Goal: Book appointment/travel/reservation

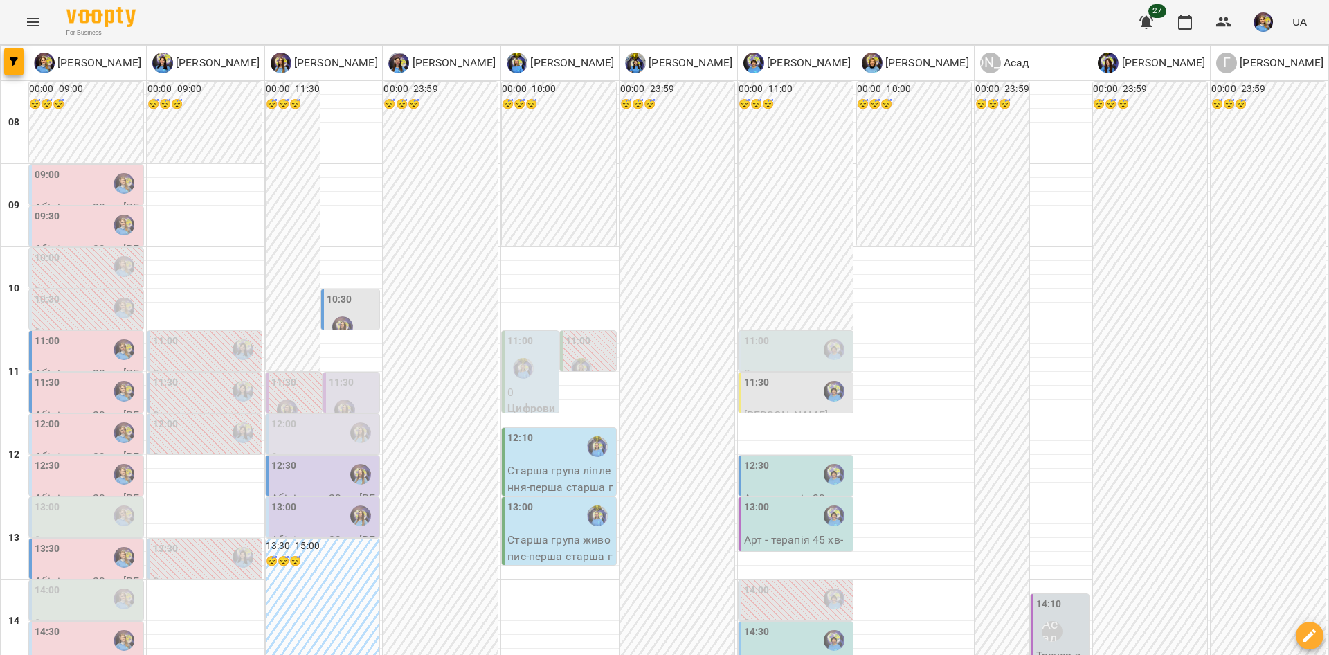
click at [85, 334] on div "11:00" at bounding box center [87, 350] width 105 height 32
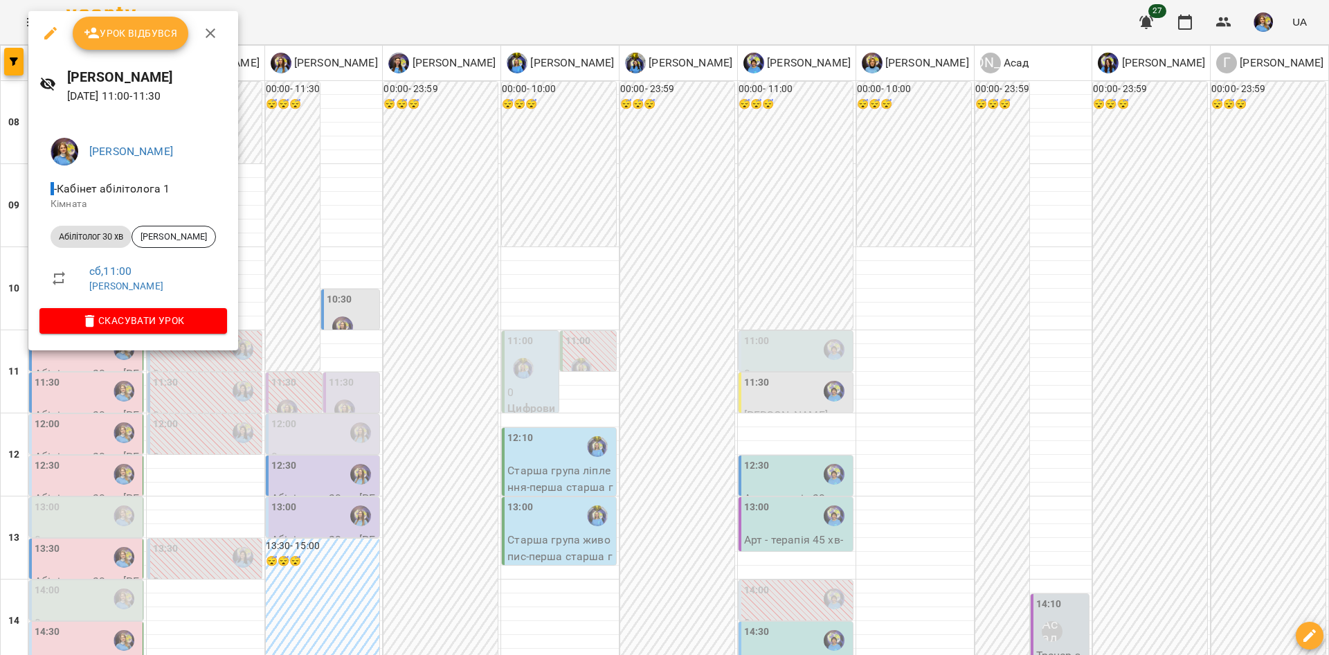
click at [516, 305] on div at bounding box center [664, 327] width 1329 height 655
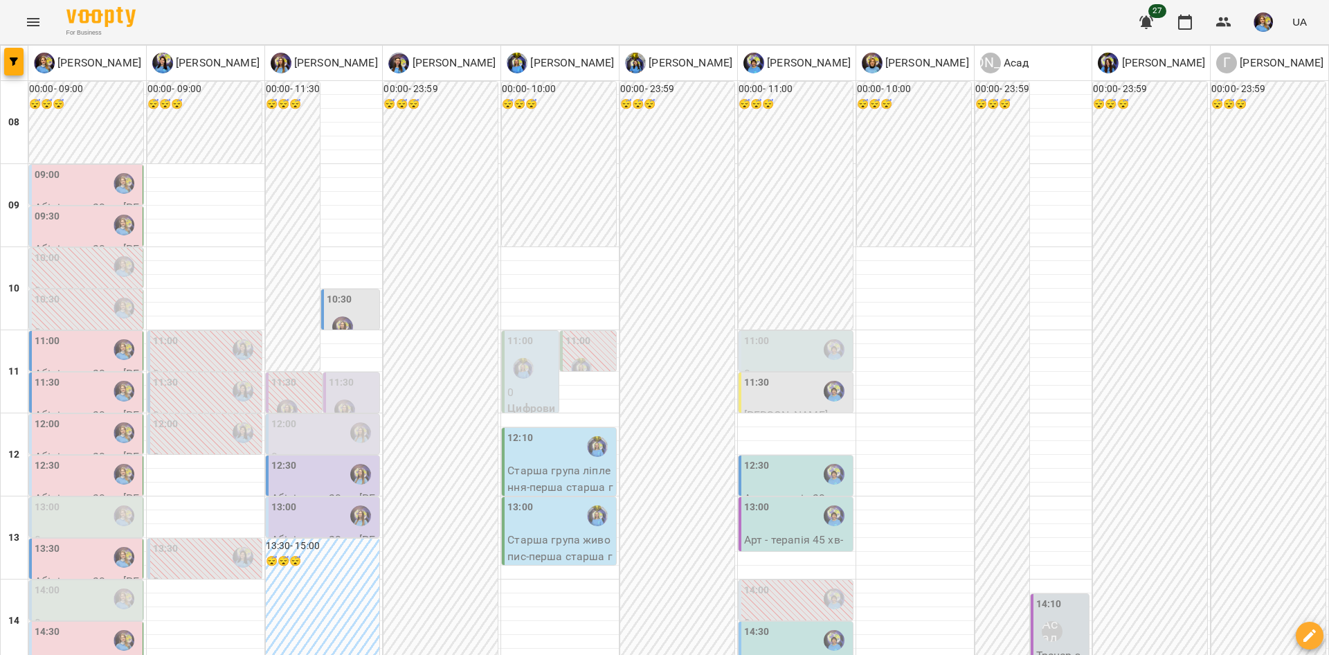
scroll to position [73, 0]
click at [99, 209] on div "09:30" at bounding box center [87, 225] width 105 height 32
click span "Скасувати Урок"
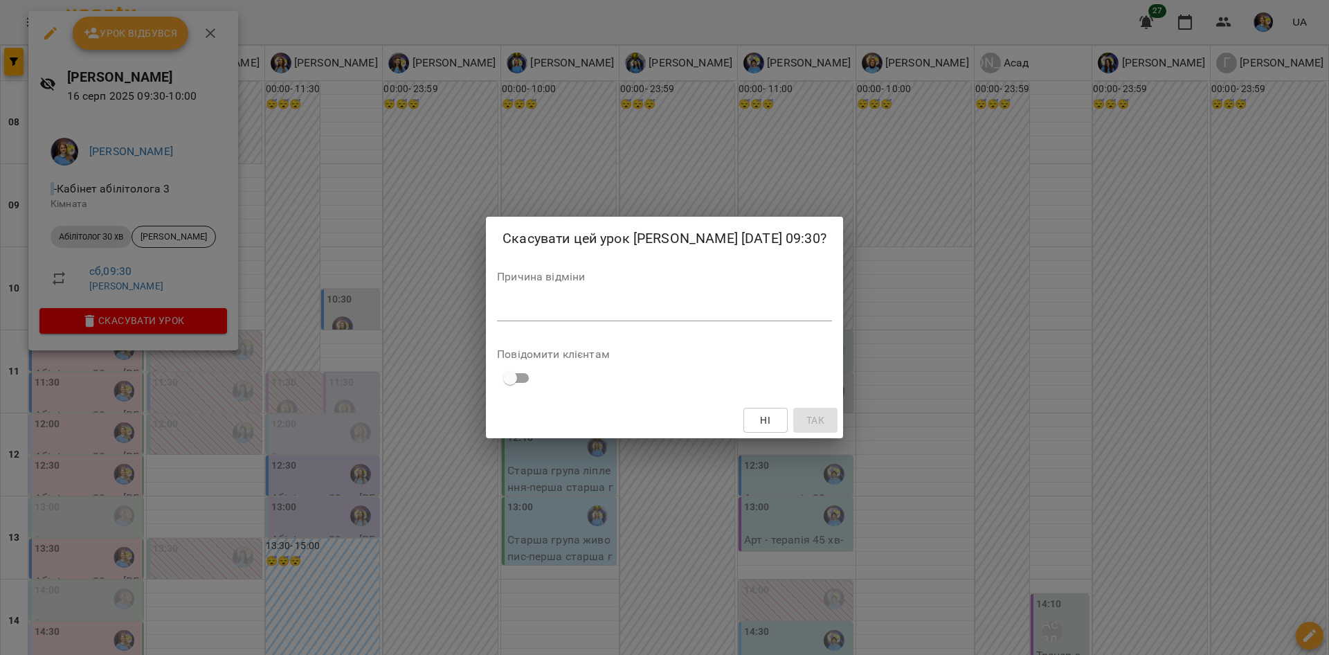
click at [636, 316] on textarea at bounding box center [664, 309] width 335 height 13
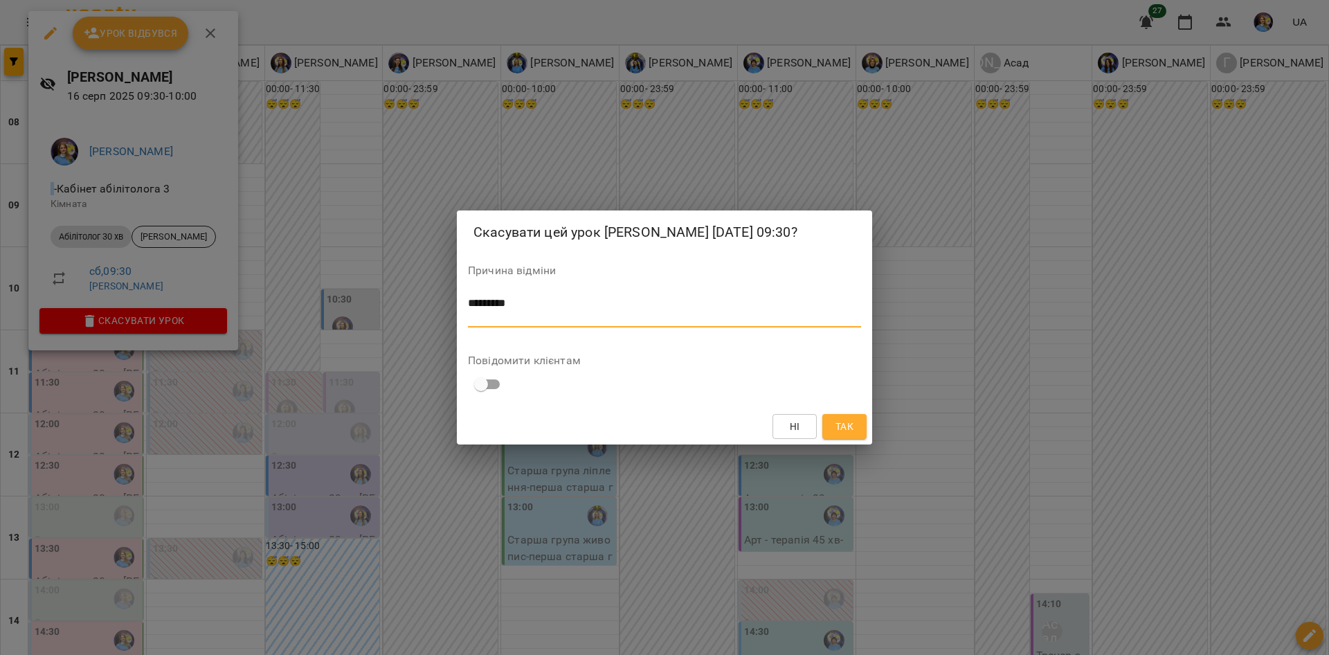
type textarea "********"
click at [824, 433] on button "Так" at bounding box center [844, 426] width 44 height 25
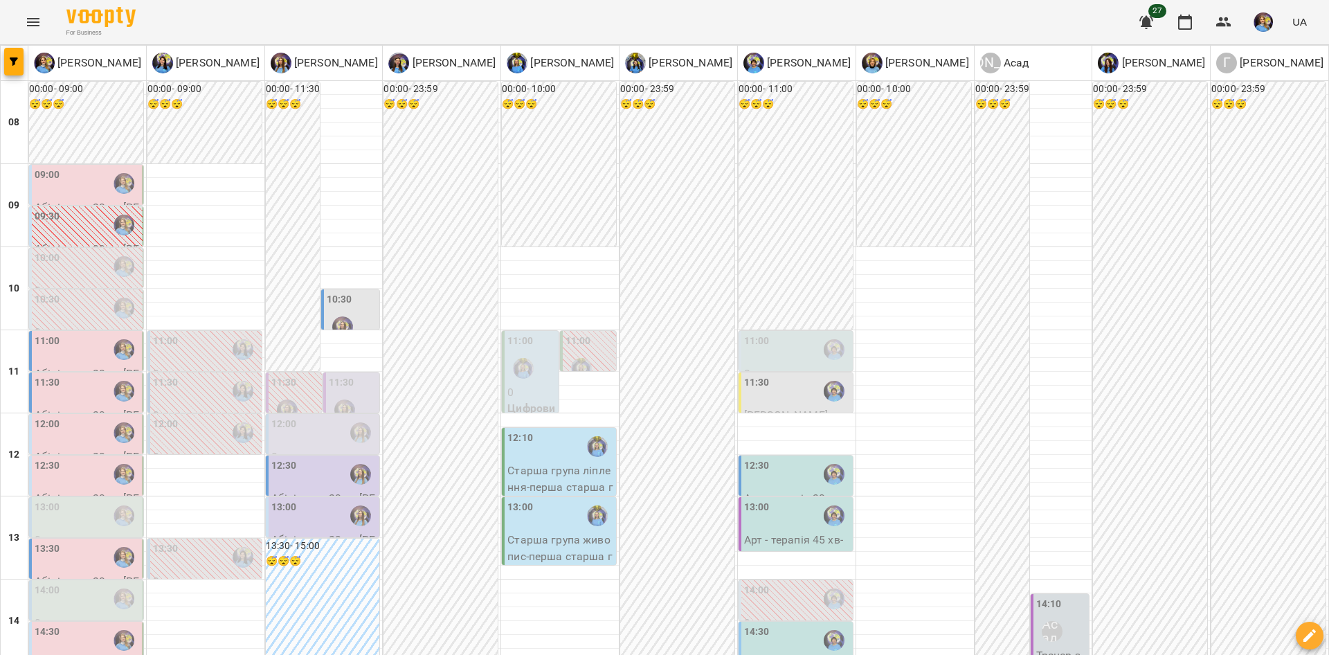
scroll to position [213, 0]
click at [96, 366] on p "Абілітолог 30 хв - [PERSON_NAME]" at bounding box center [87, 382] width 105 height 33
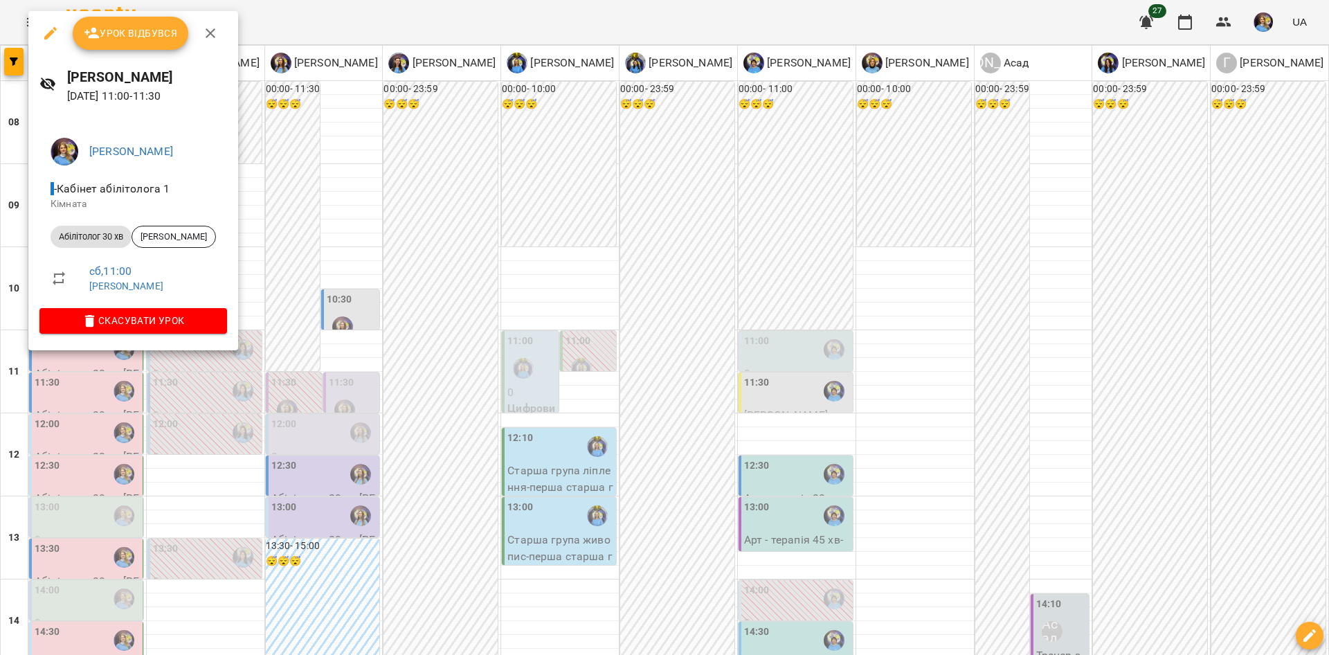
click at [21, 429] on div at bounding box center [664, 327] width 1329 height 655
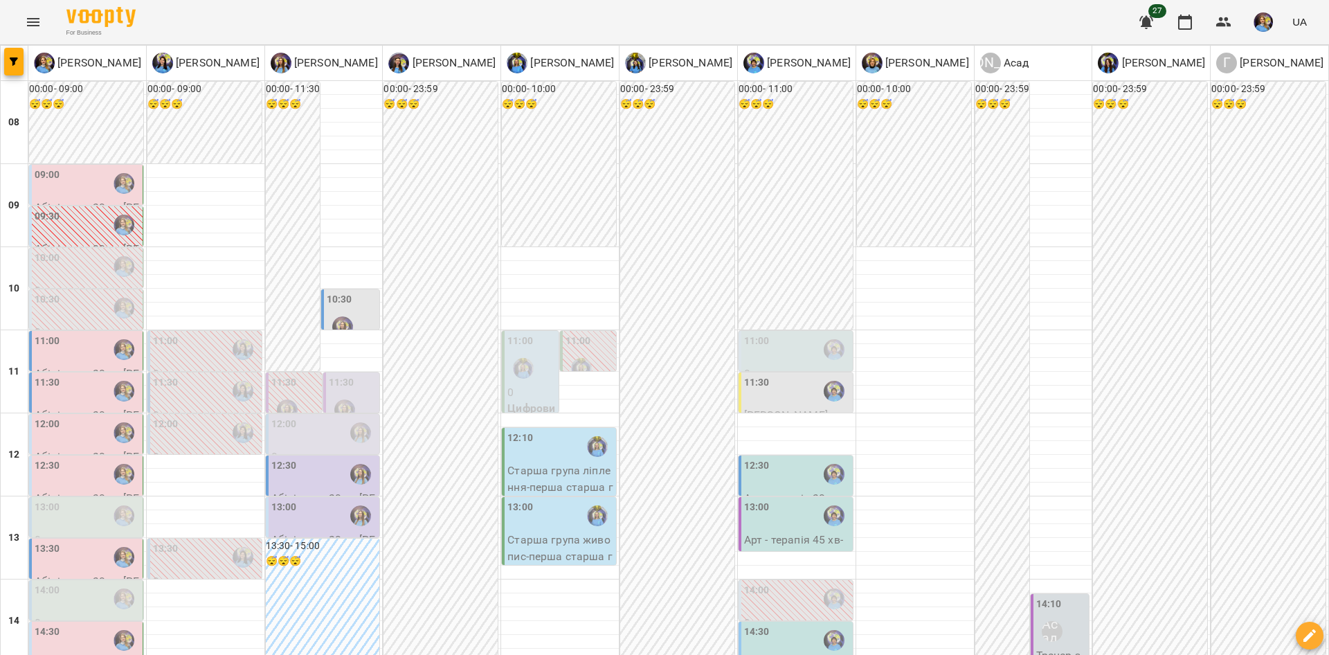
click at [103, 375] on div "11:30" at bounding box center [87, 391] width 105 height 32
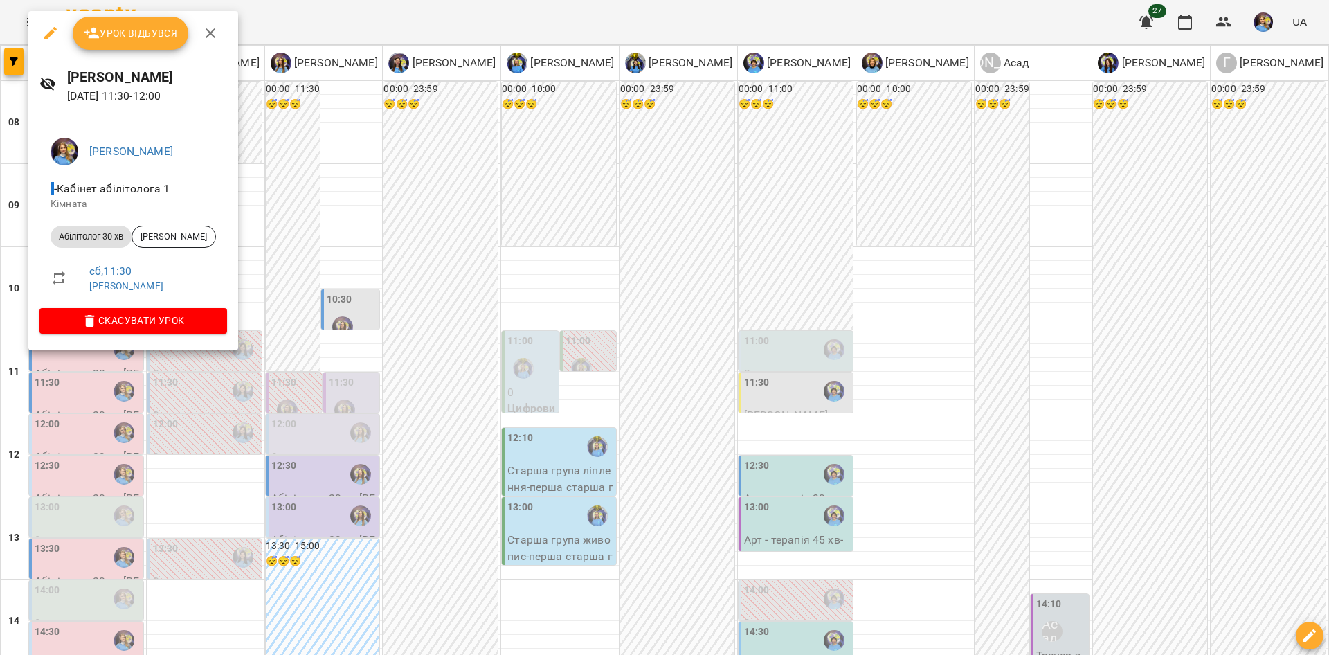
click at [124, 417] on div at bounding box center [664, 327] width 1329 height 655
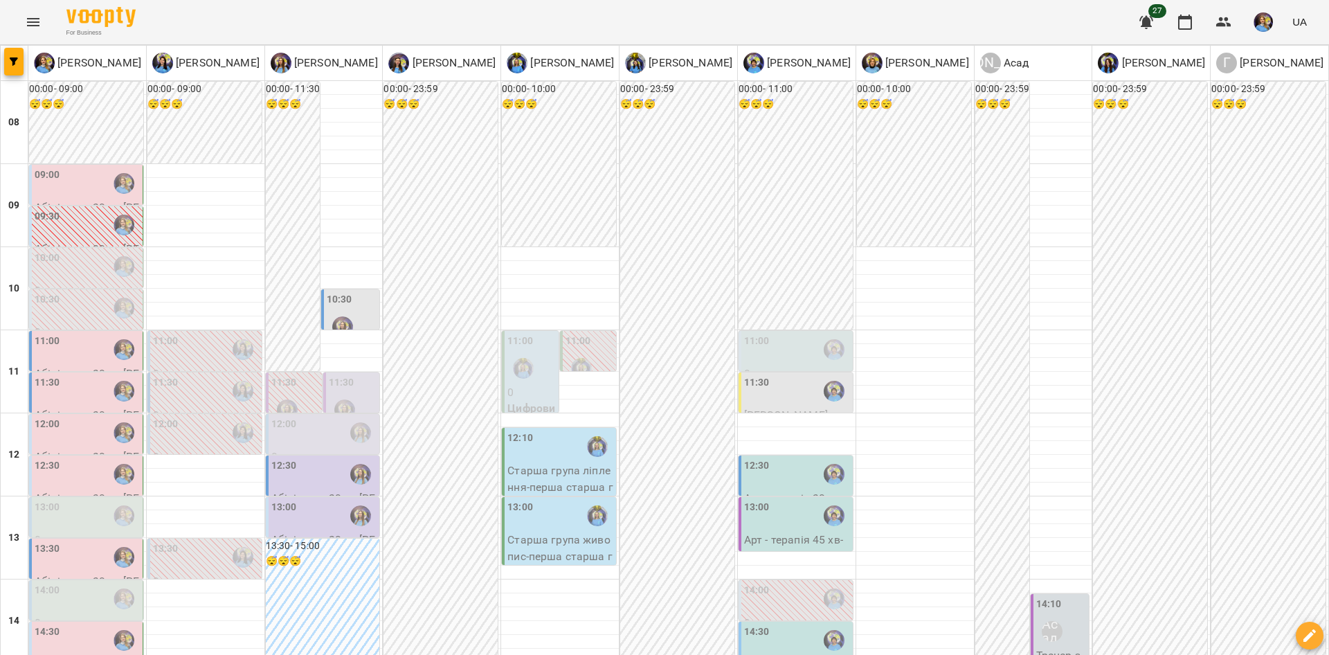
click at [41, 417] on label "12:00" at bounding box center [48, 424] width 26 height 15
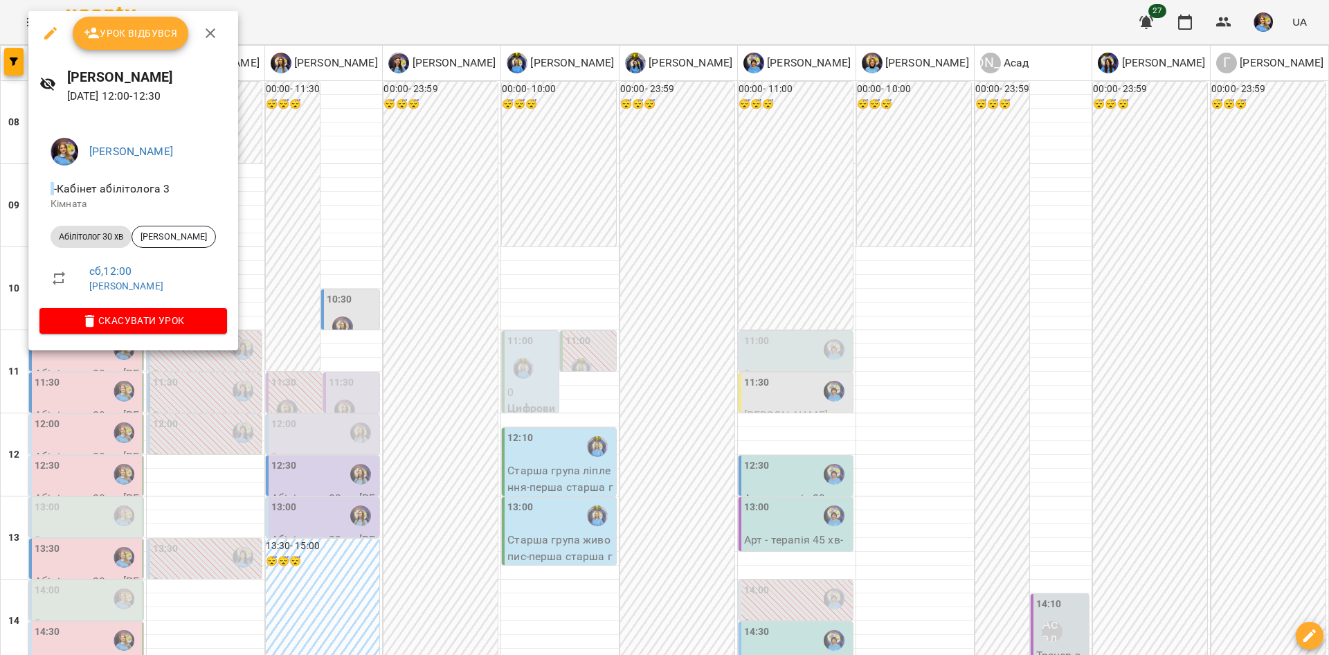
click at [112, 420] on div at bounding box center [664, 327] width 1329 height 655
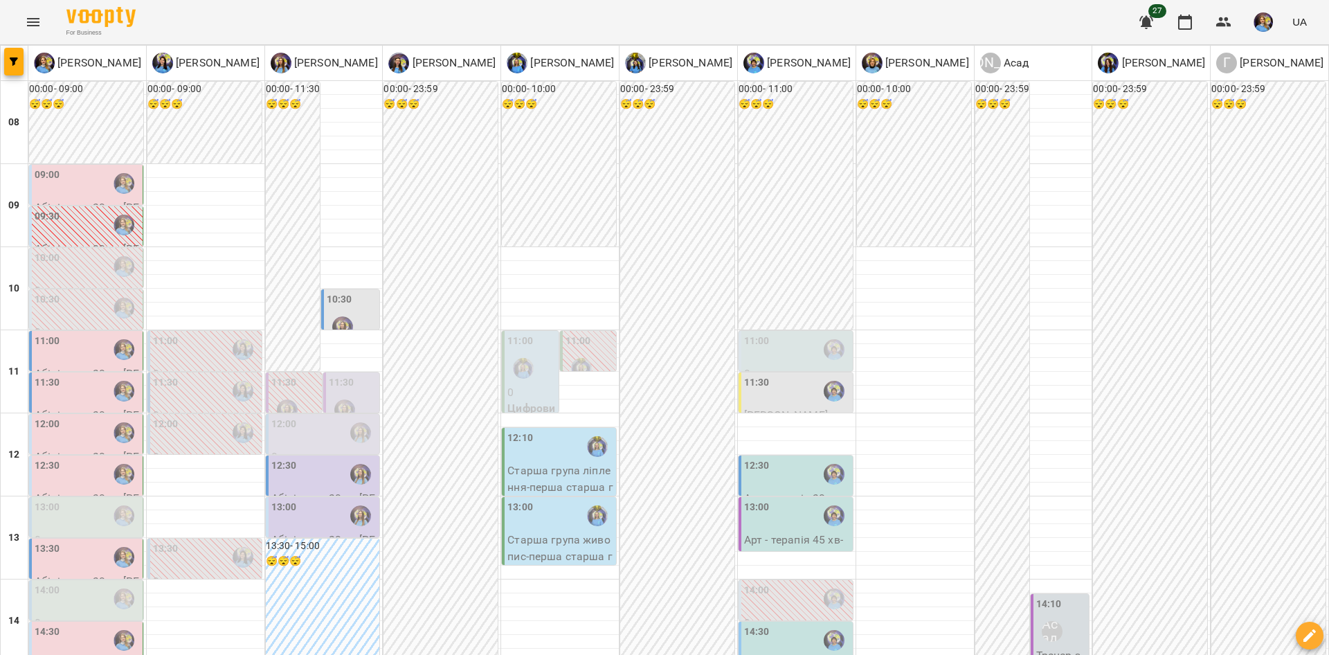
click at [71, 458] on div "12:30" at bounding box center [87, 474] width 105 height 32
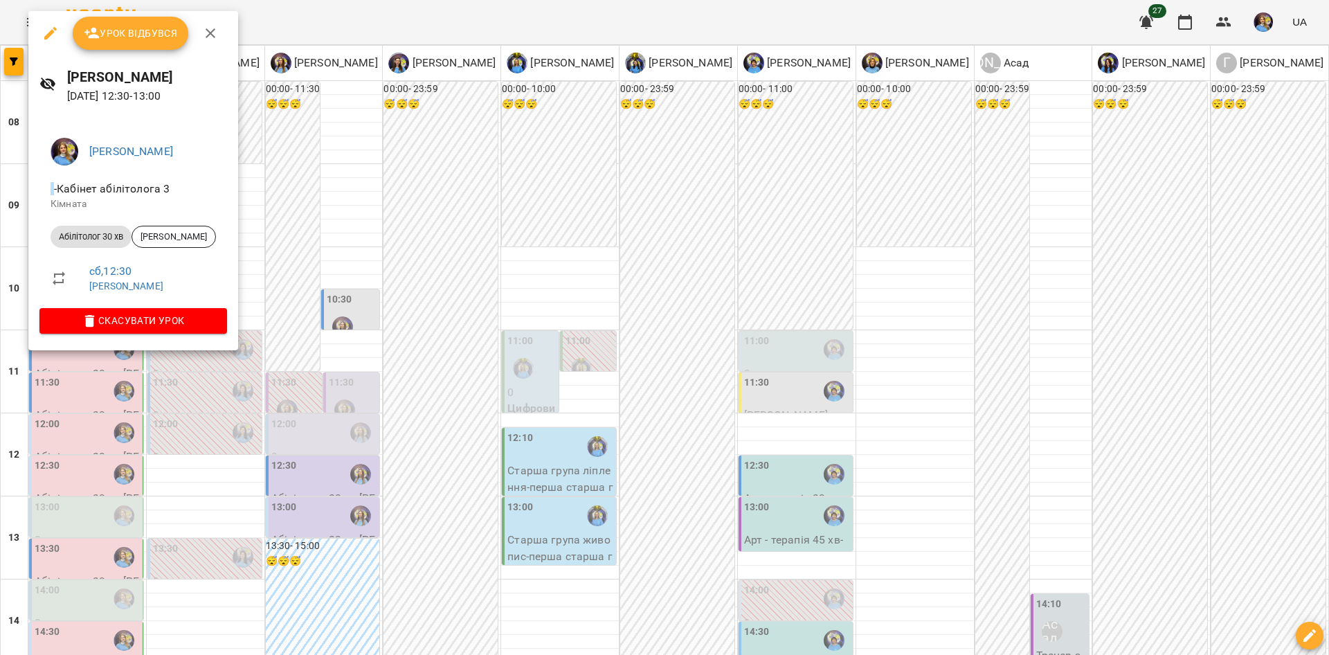
click at [98, 405] on div at bounding box center [664, 327] width 1329 height 655
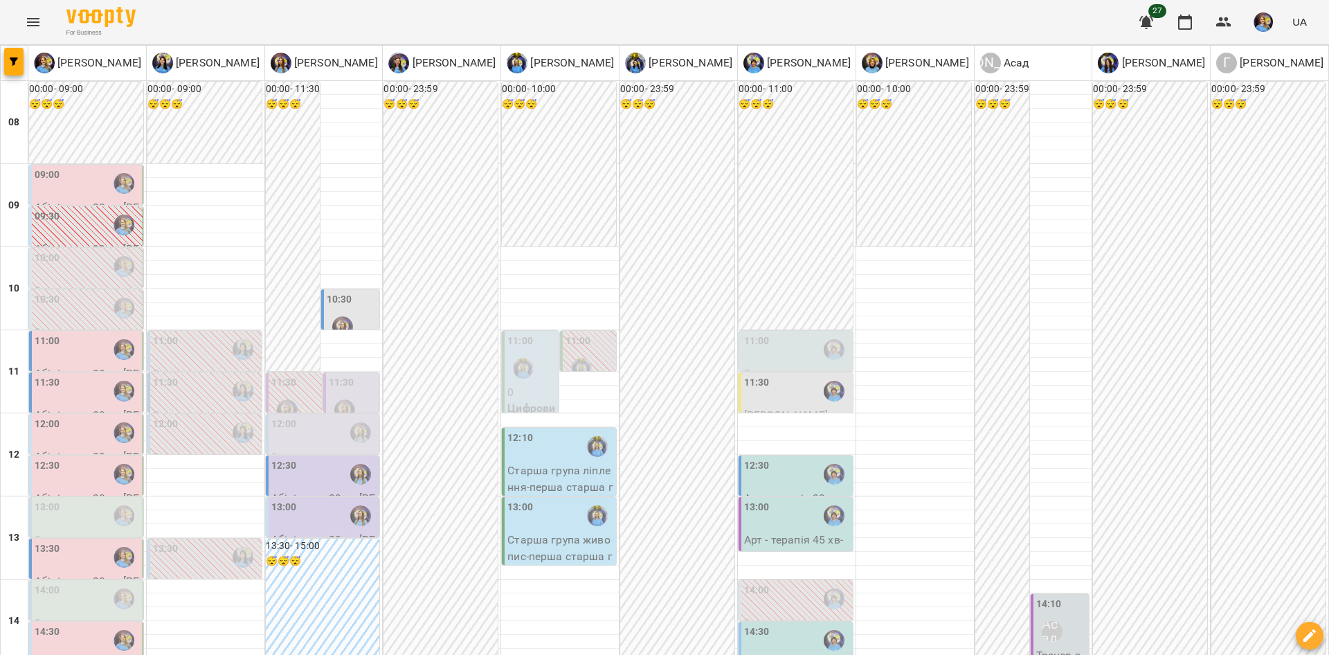
click at [54, 500] on div "13:00" at bounding box center [48, 516] width 26 height 32
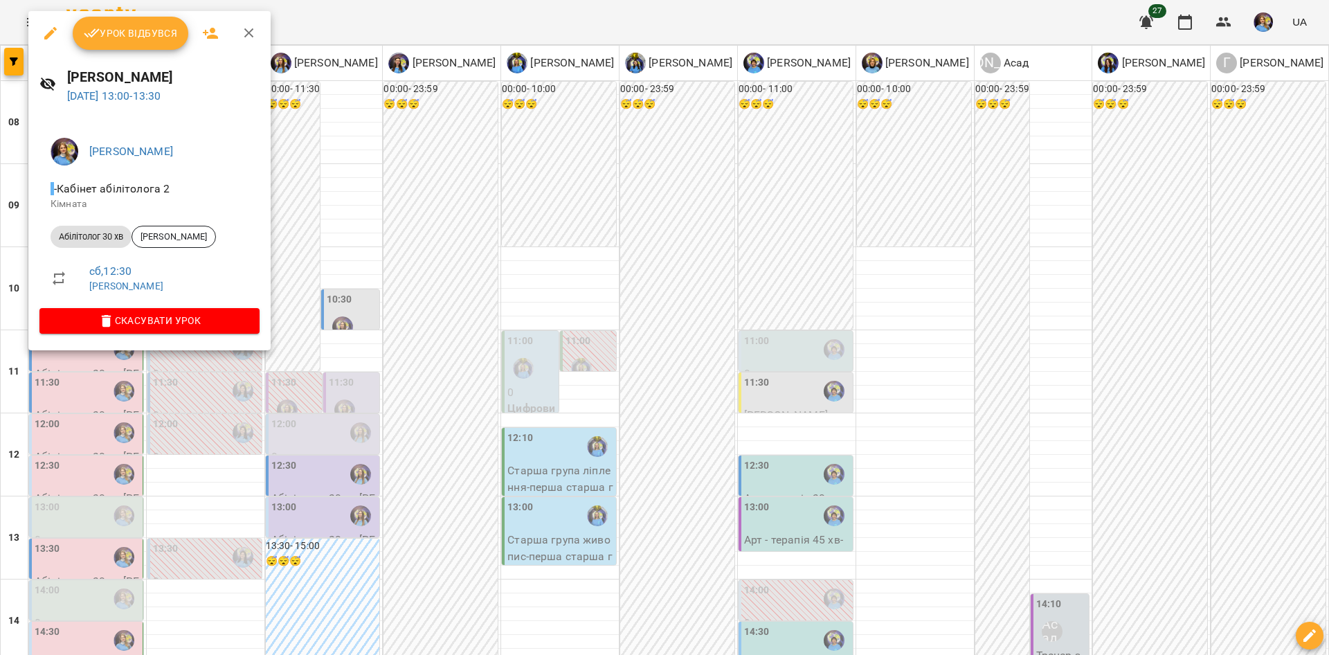
click at [116, 407] on div at bounding box center [664, 327] width 1329 height 655
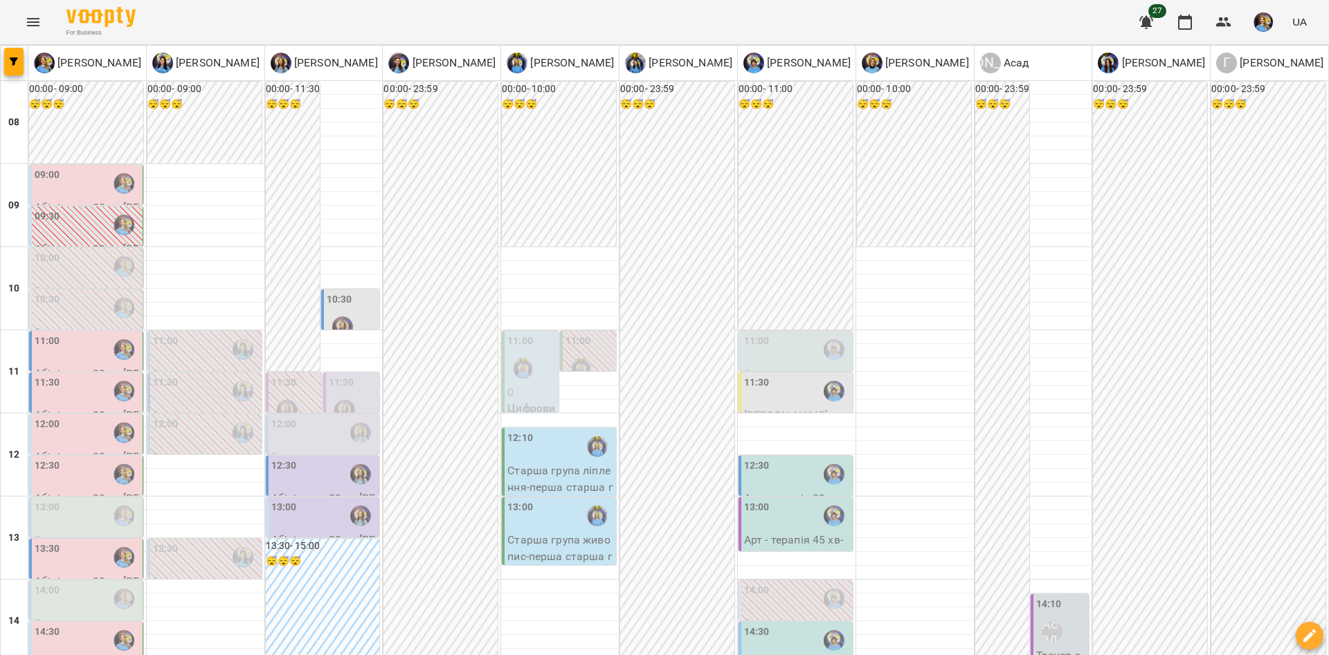
click at [64, 541] on div "13:30" at bounding box center [87, 557] width 105 height 32
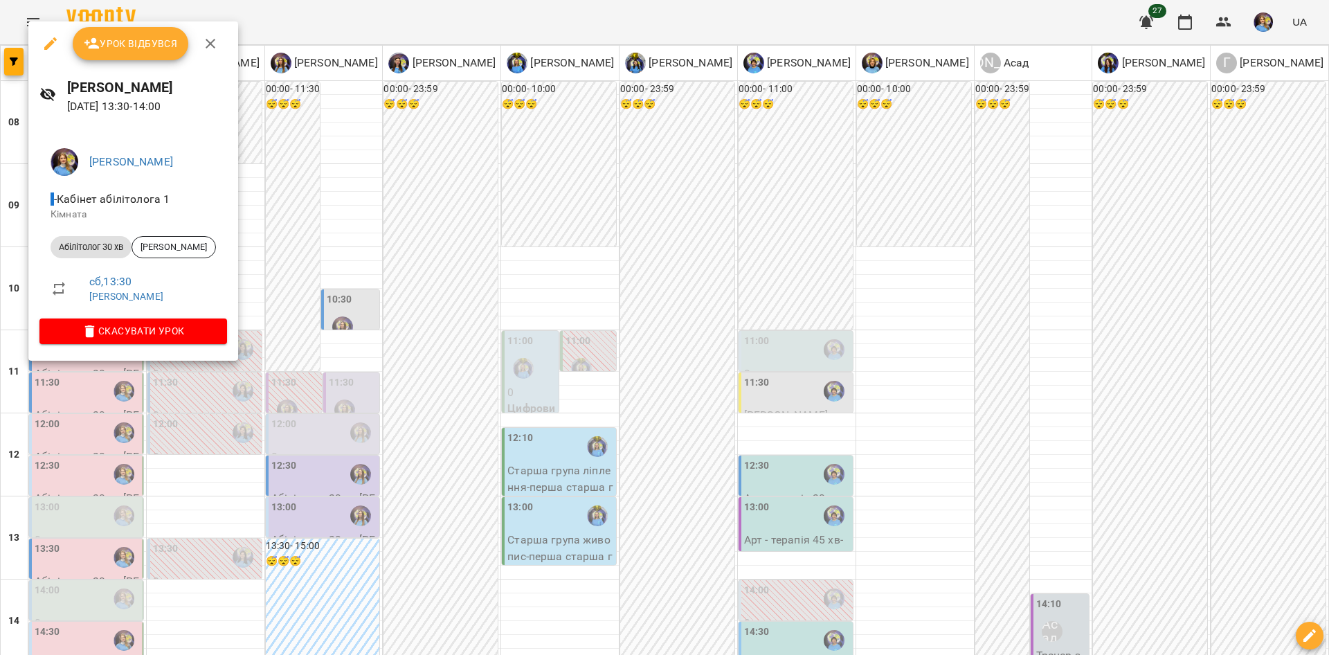
click at [100, 386] on div at bounding box center [664, 327] width 1329 height 655
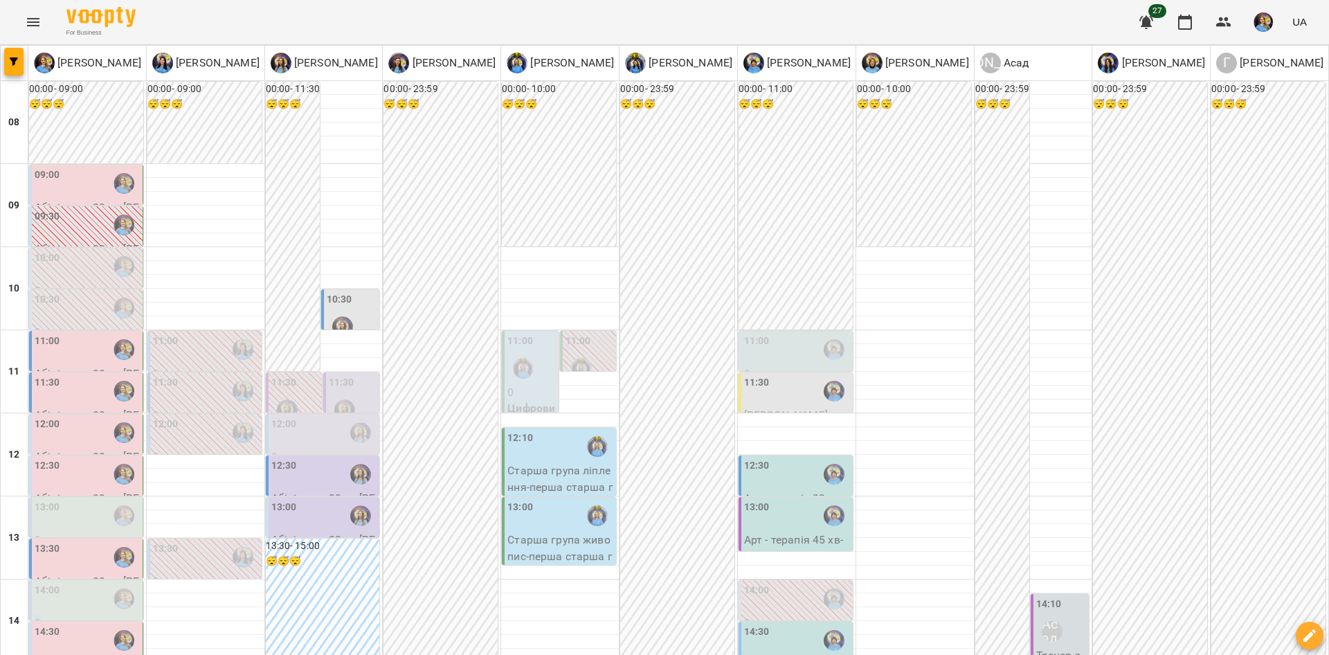
click at [100, 583] on div "14:00" at bounding box center [87, 599] width 105 height 32
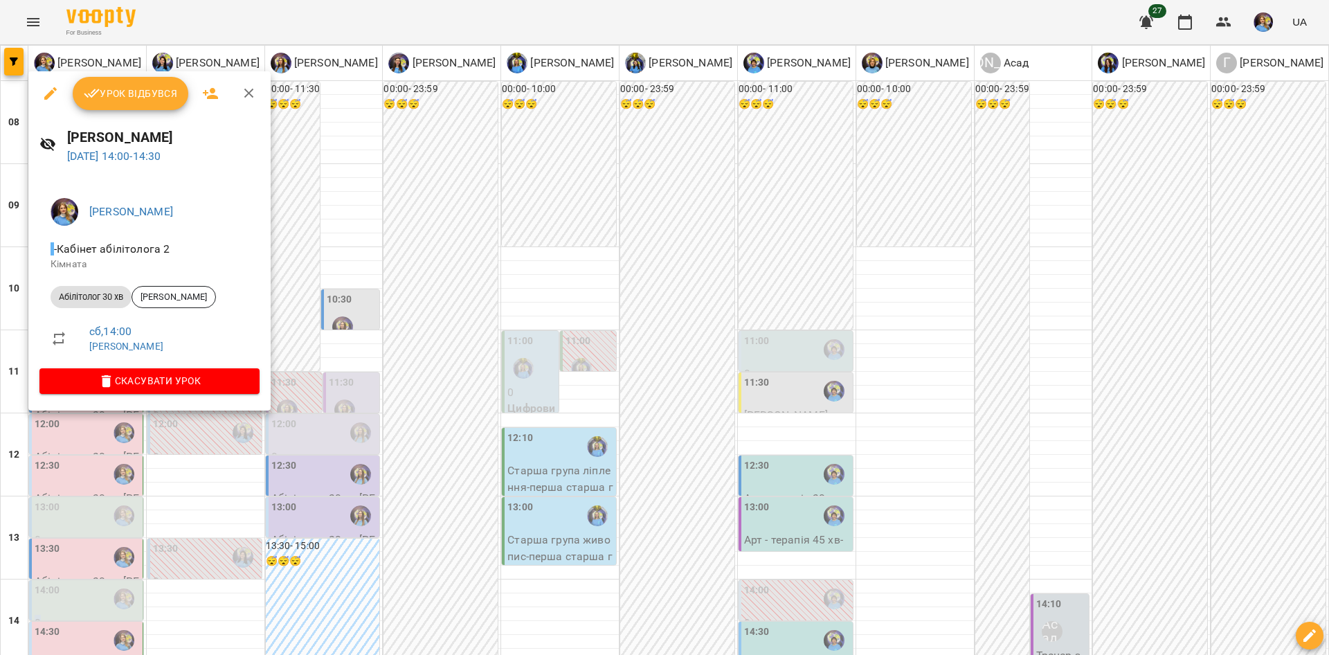
click at [389, 449] on div at bounding box center [664, 327] width 1329 height 655
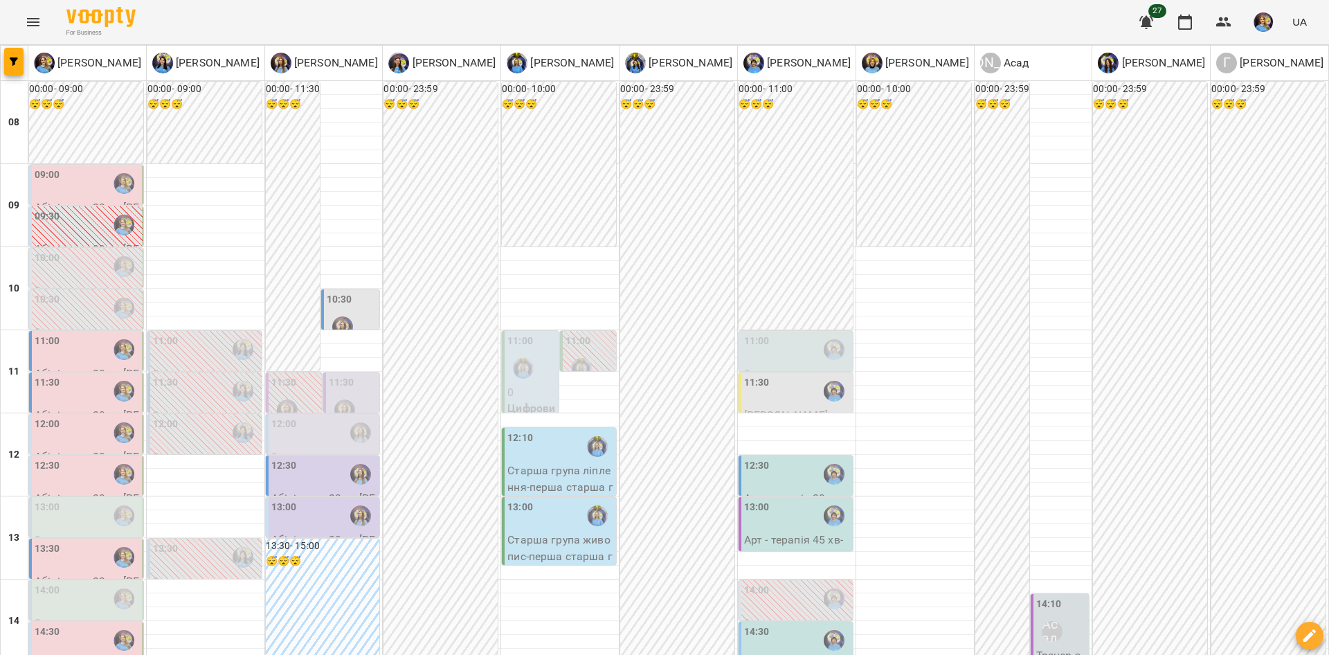
click at [93, 624] on div "14:30" at bounding box center [87, 640] width 105 height 32
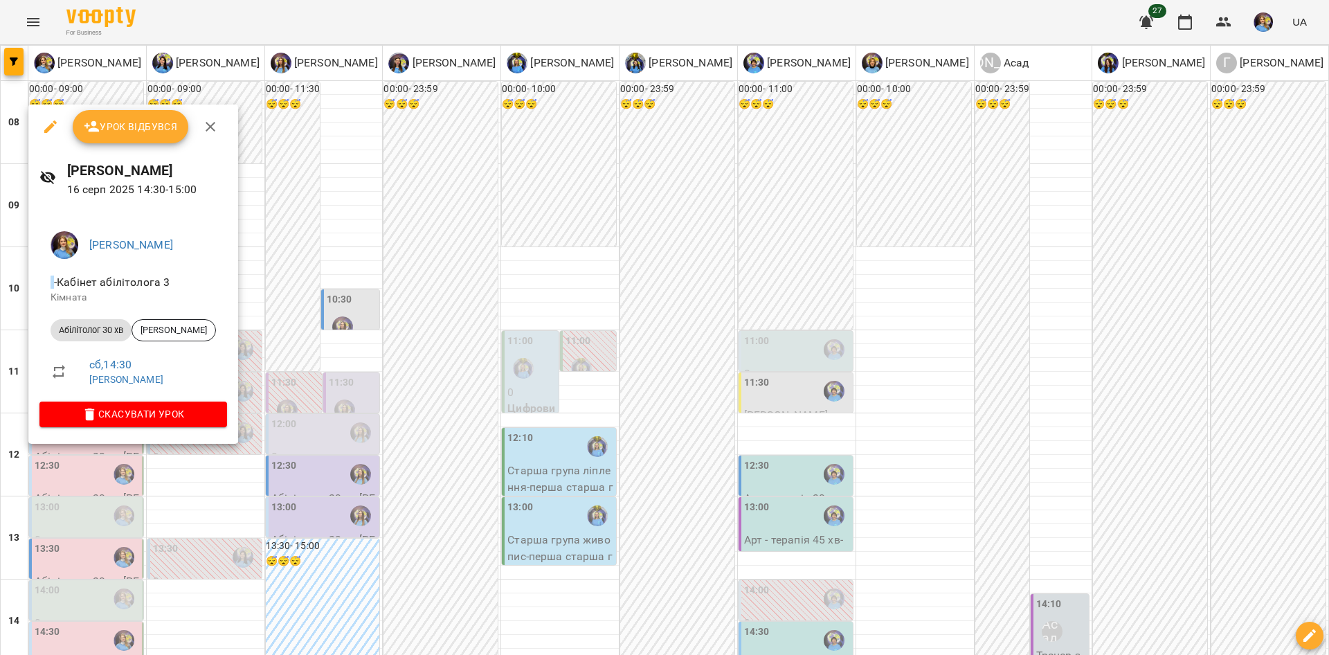
click at [166, 473] on div at bounding box center [664, 327] width 1329 height 655
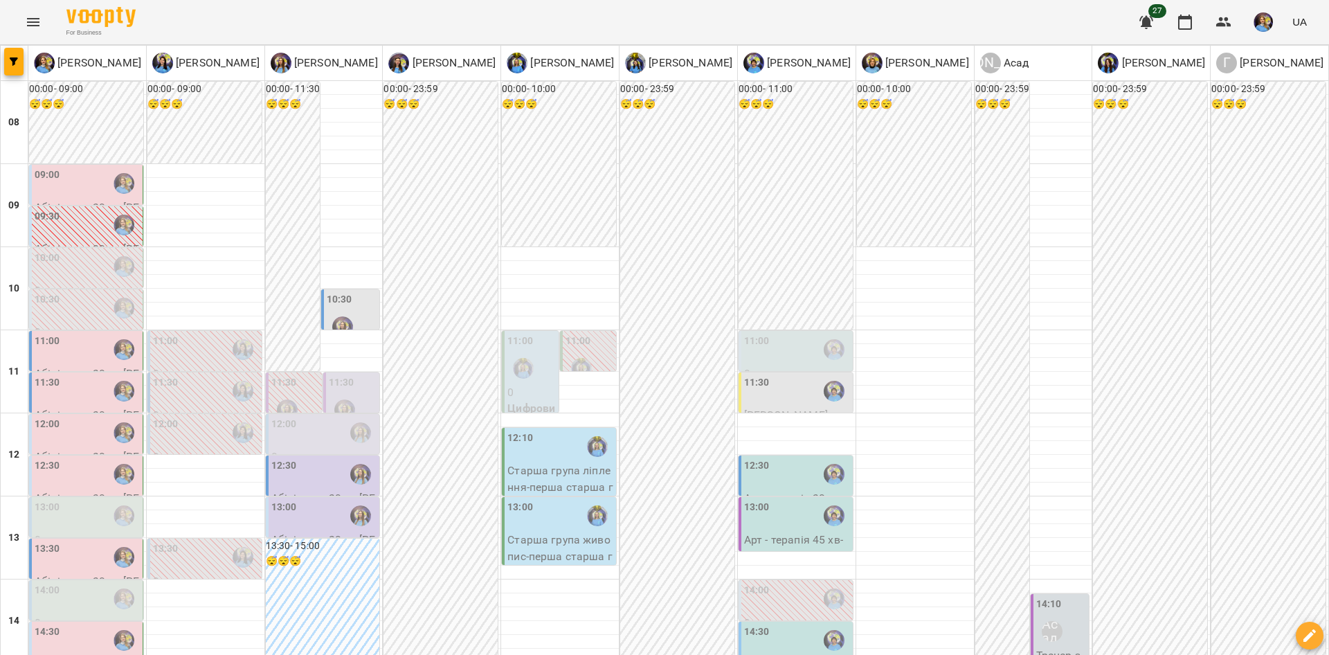
scroll to position [248, 0]
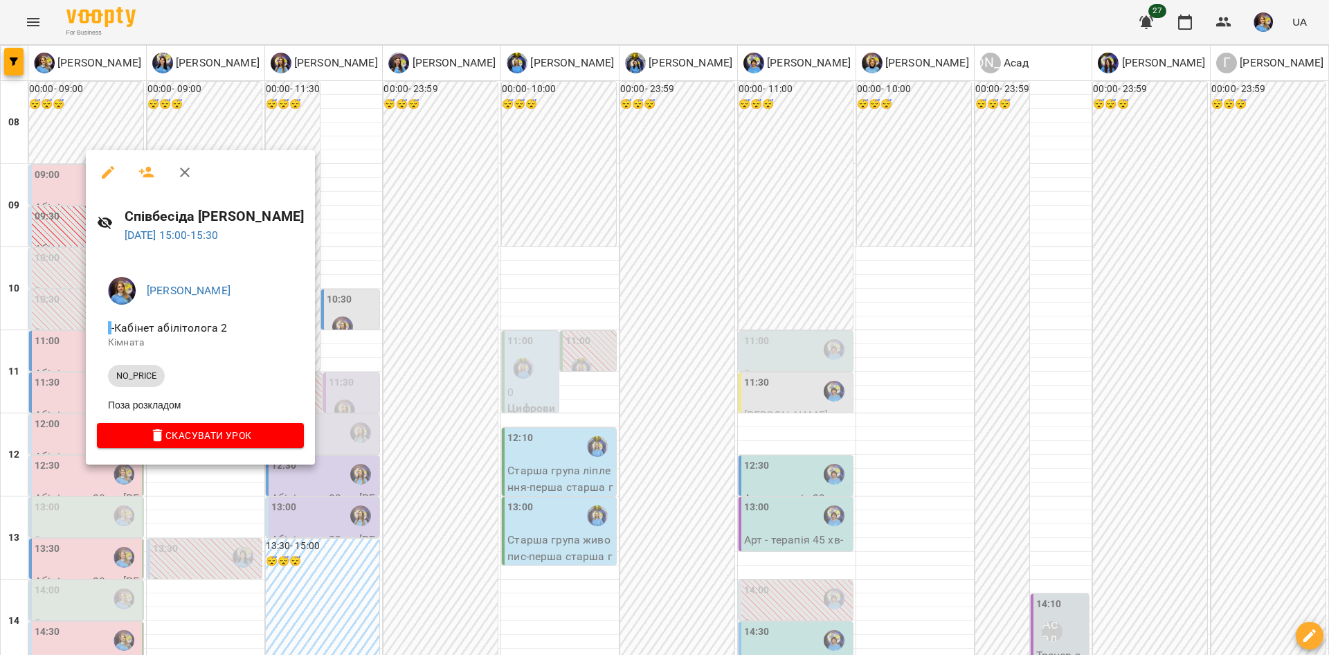
click at [302, 496] on div at bounding box center [664, 327] width 1329 height 655
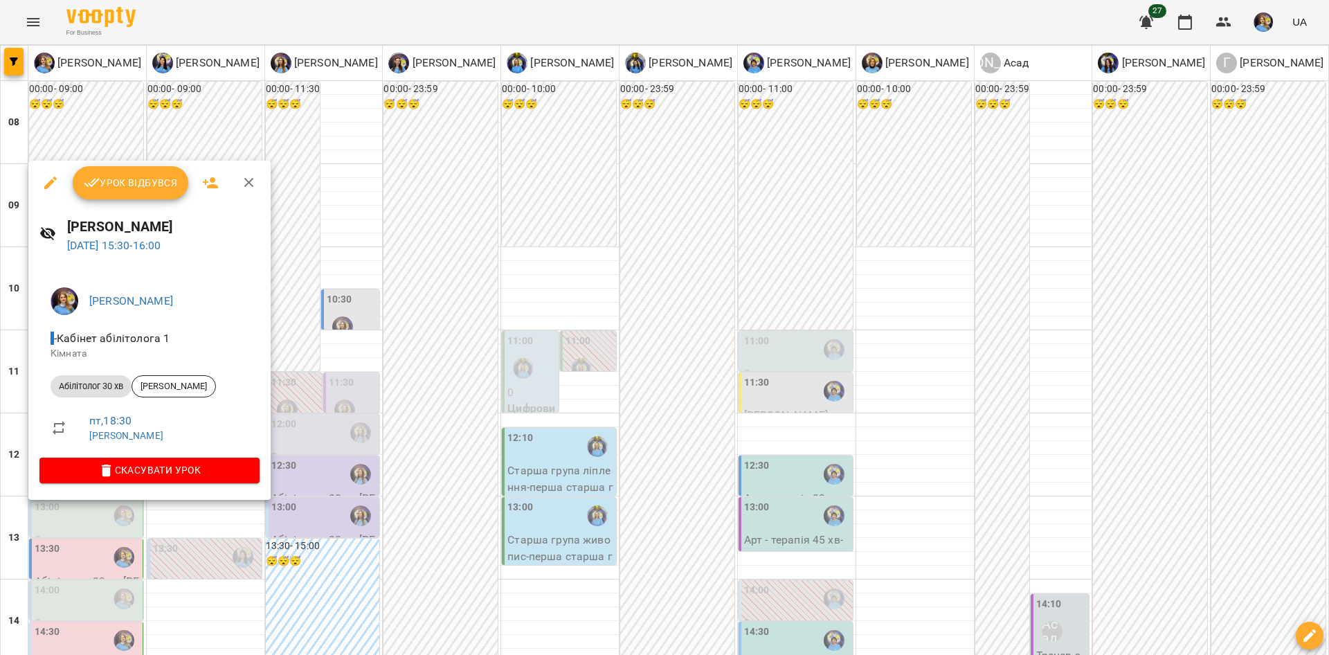
click at [282, 509] on div at bounding box center [664, 327] width 1329 height 655
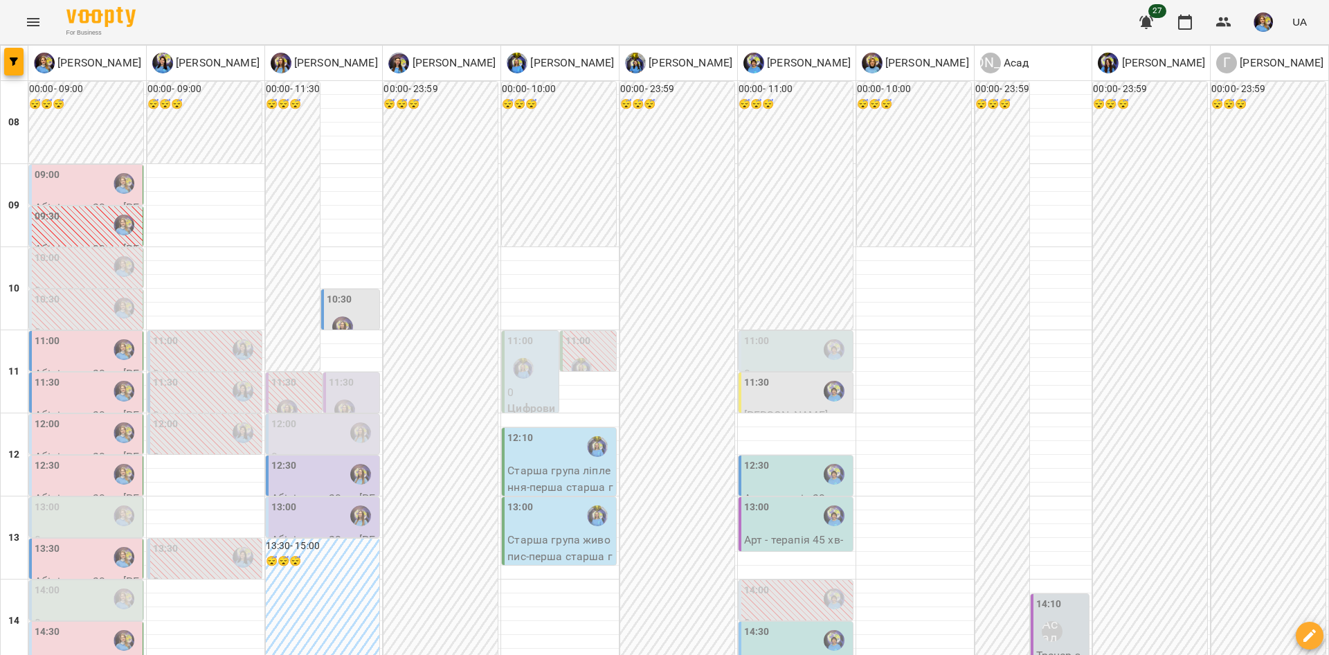
scroll to position [329, 0]
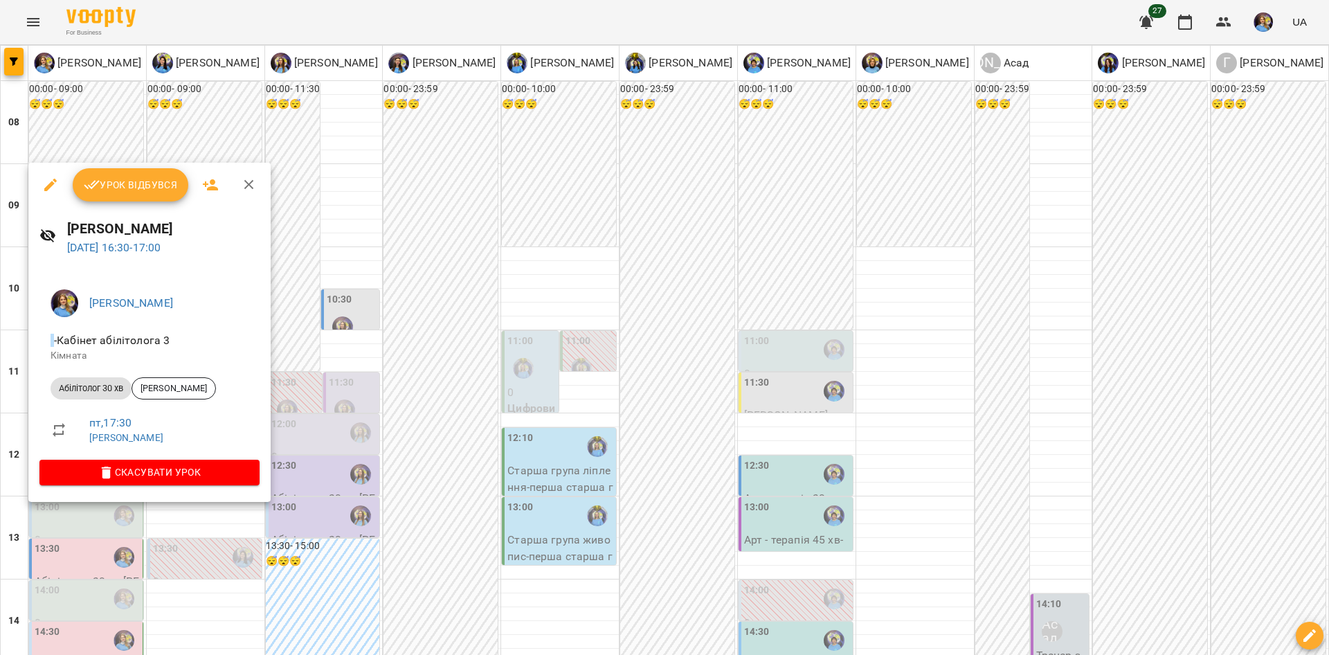
click at [207, 519] on div at bounding box center [664, 327] width 1329 height 655
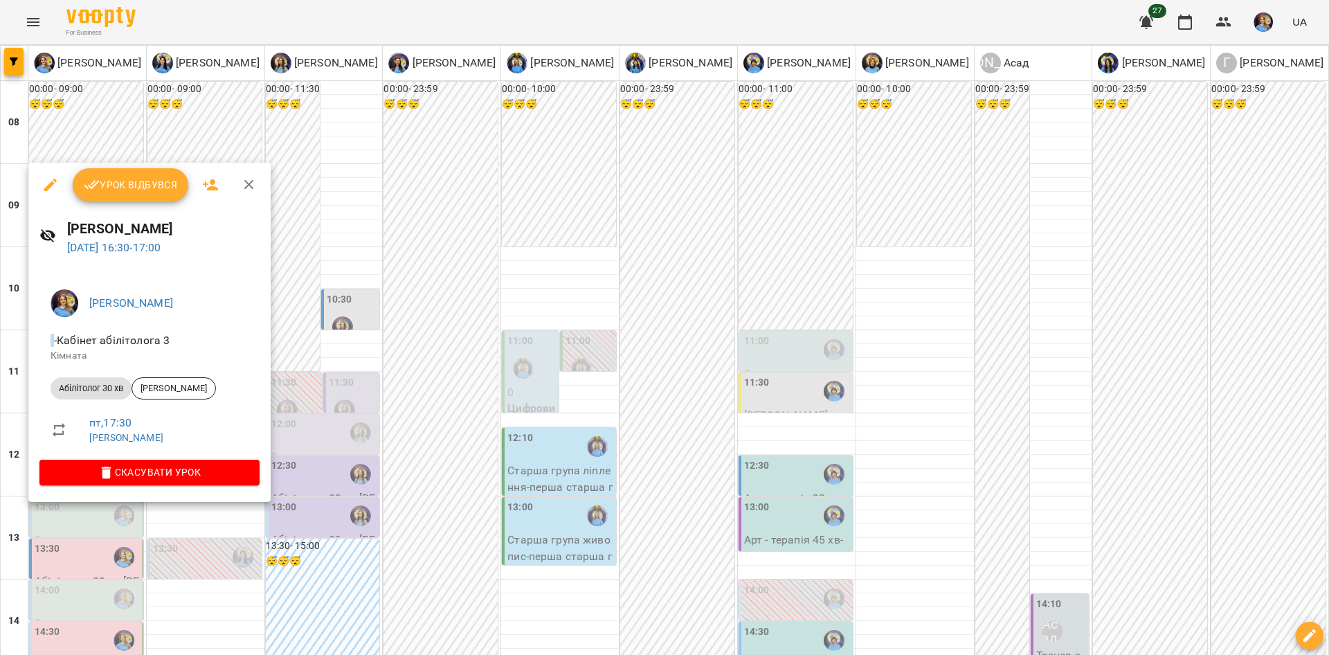
click at [225, 514] on div at bounding box center [664, 327] width 1329 height 655
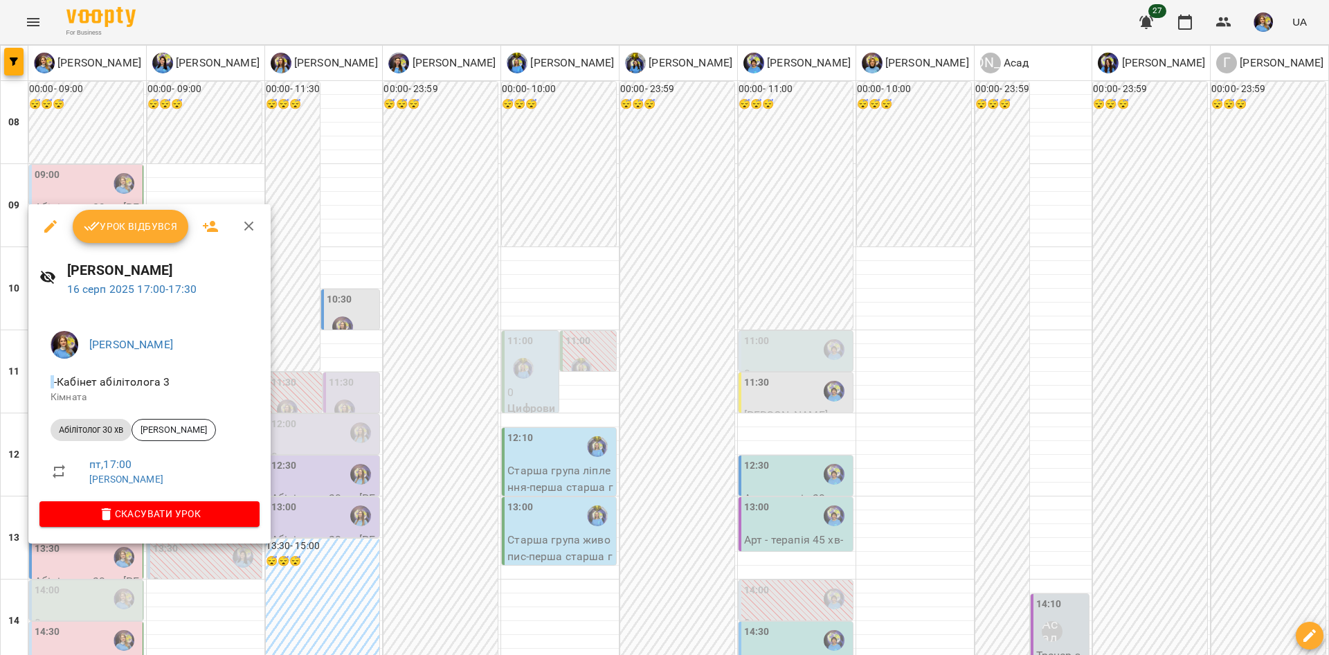
click at [386, 452] on div at bounding box center [664, 327] width 1329 height 655
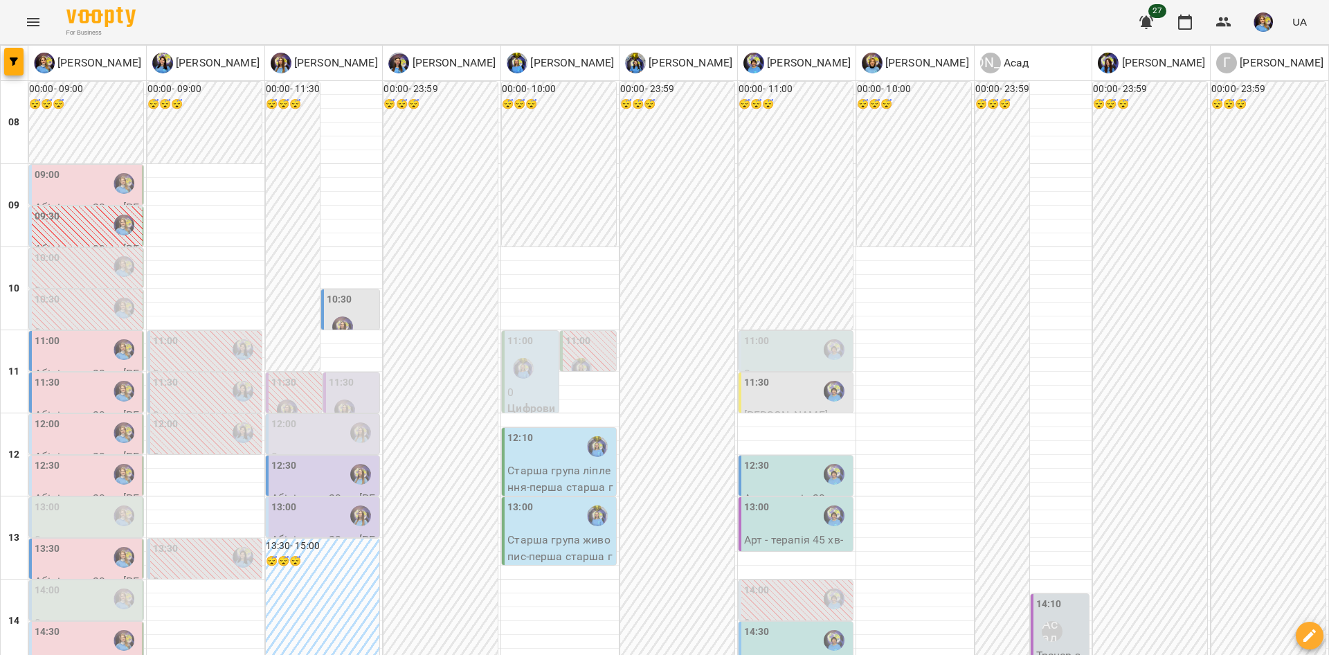
drag, startPoint x: 1306, startPoint y: 593, endPoint x: 1207, endPoint y: 557, distance: 105.6
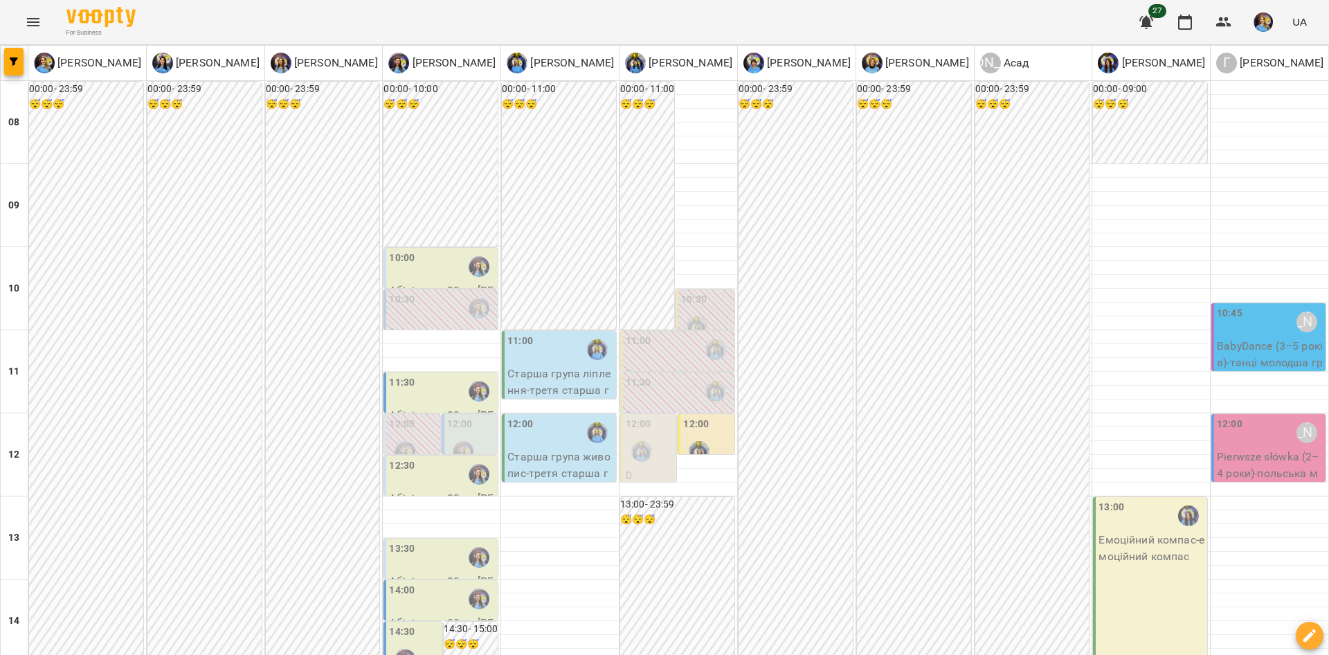
scroll to position [243, 0]
